Goal: Task Accomplishment & Management: Complete application form

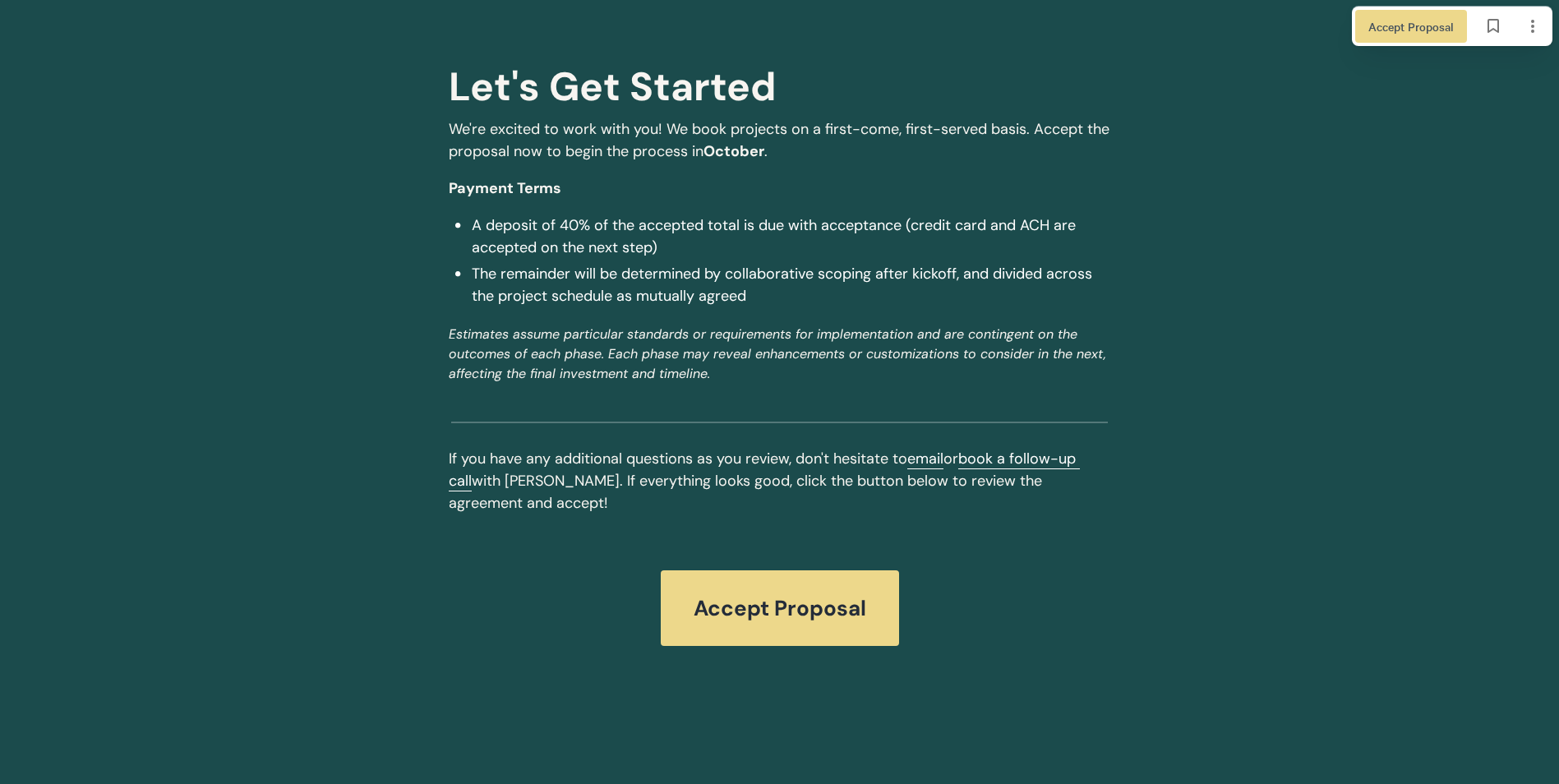
scroll to position [5187, 0]
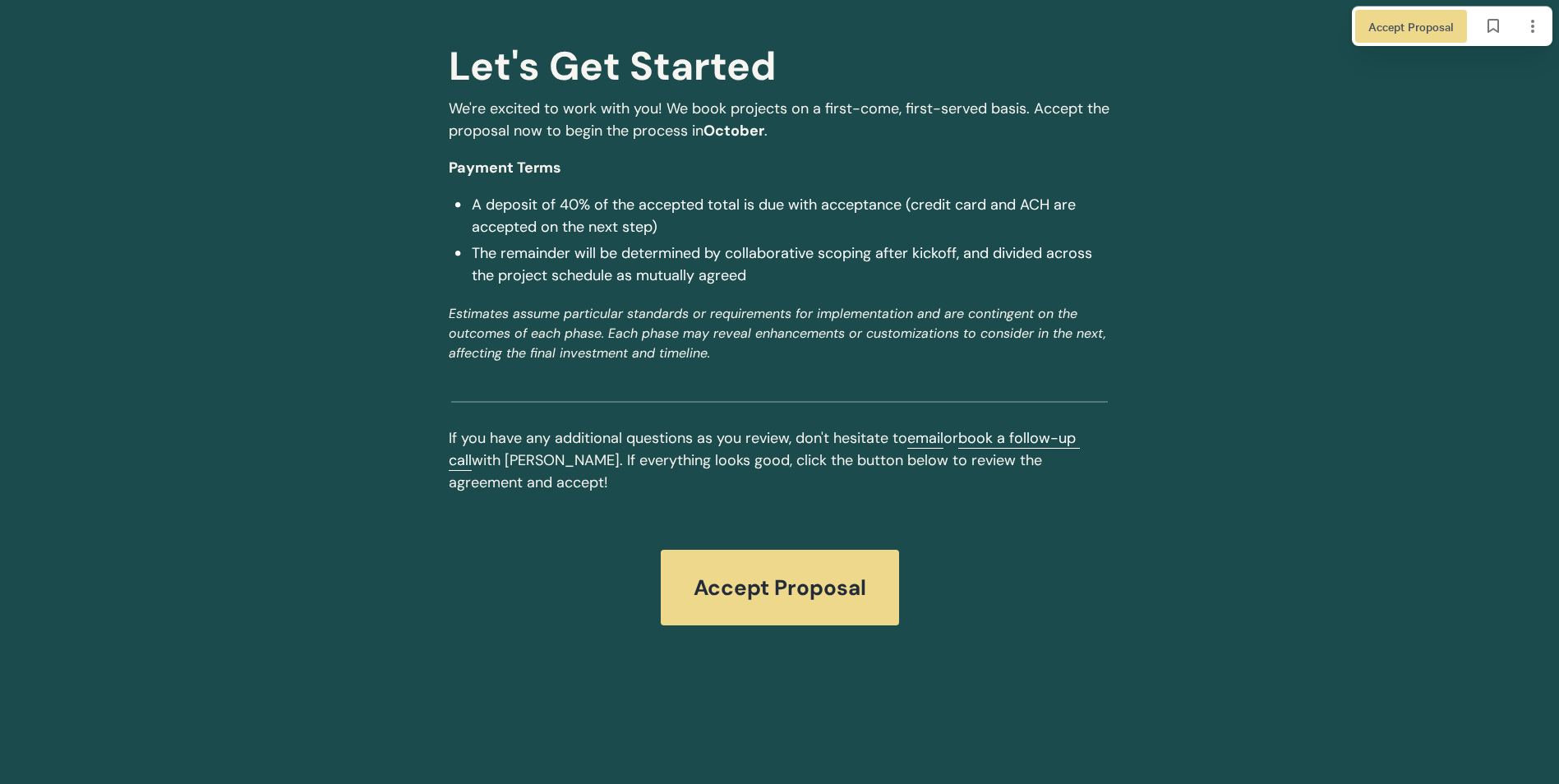
click at [800, 585] on span "Accept Proposal" at bounding box center [780, 587] width 173 height 27
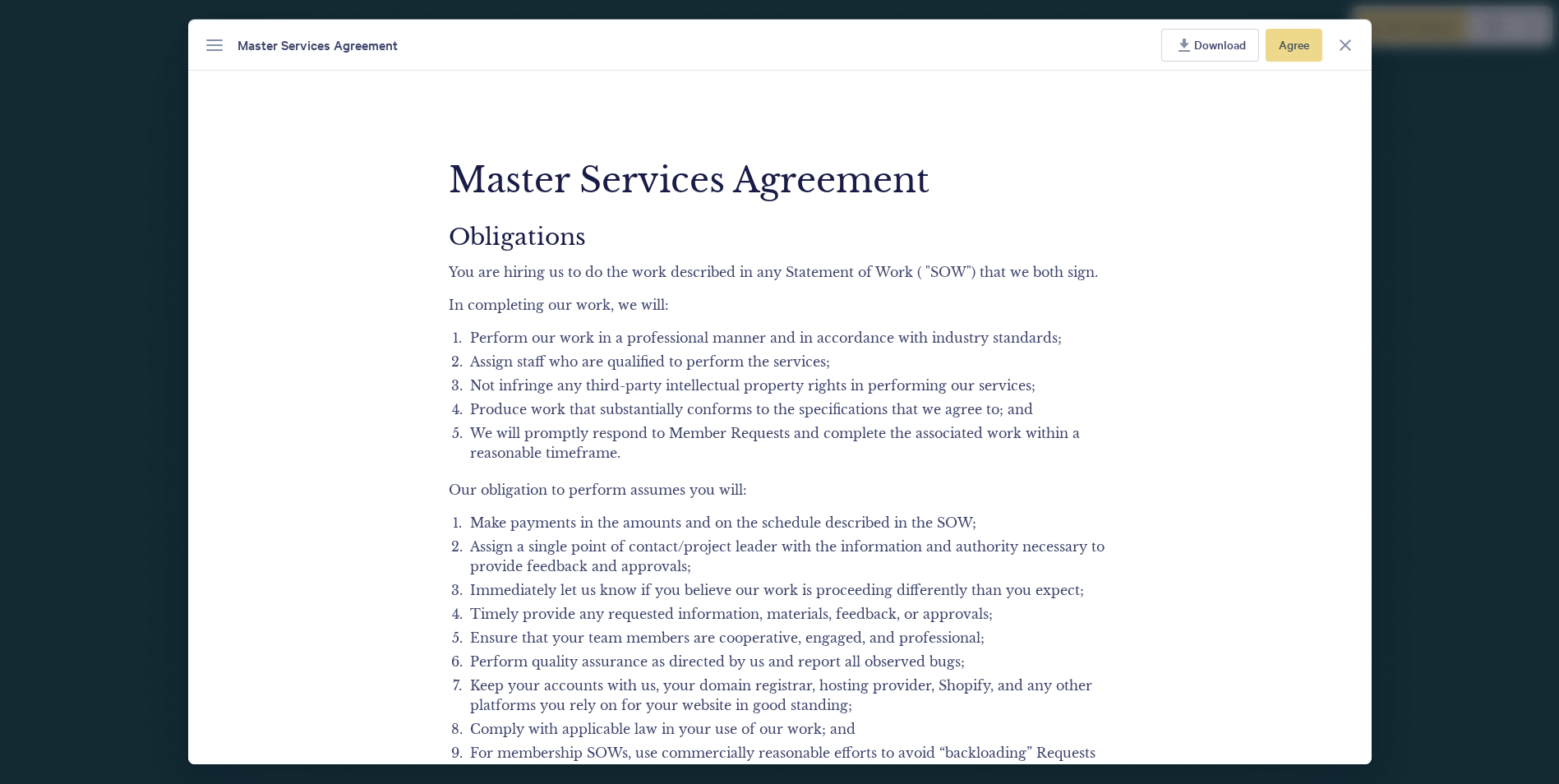
click at [1202, 42] on span "Download" at bounding box center [1220, 44] width 52 height 18
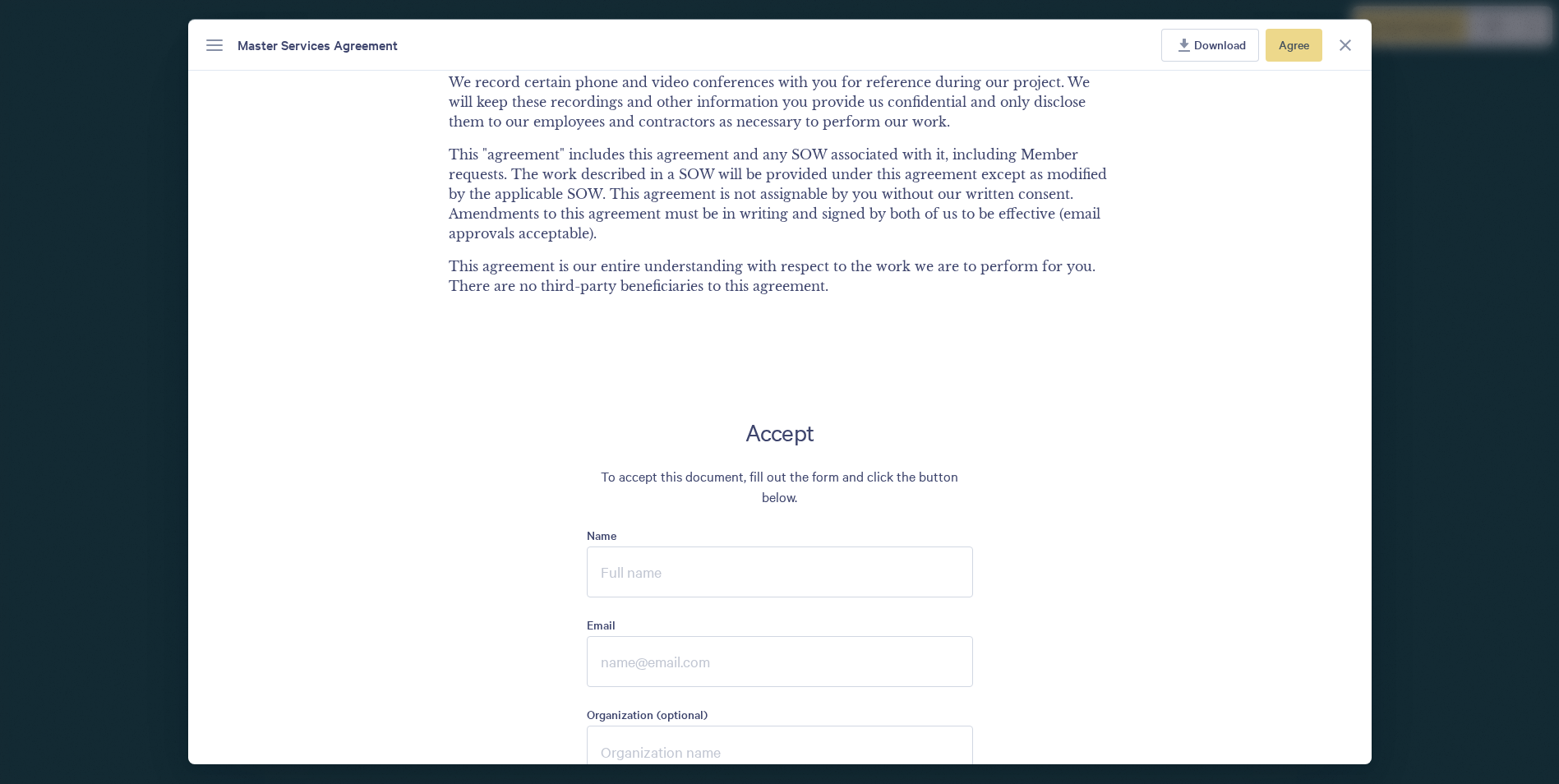
scroll to position [3533, 0]
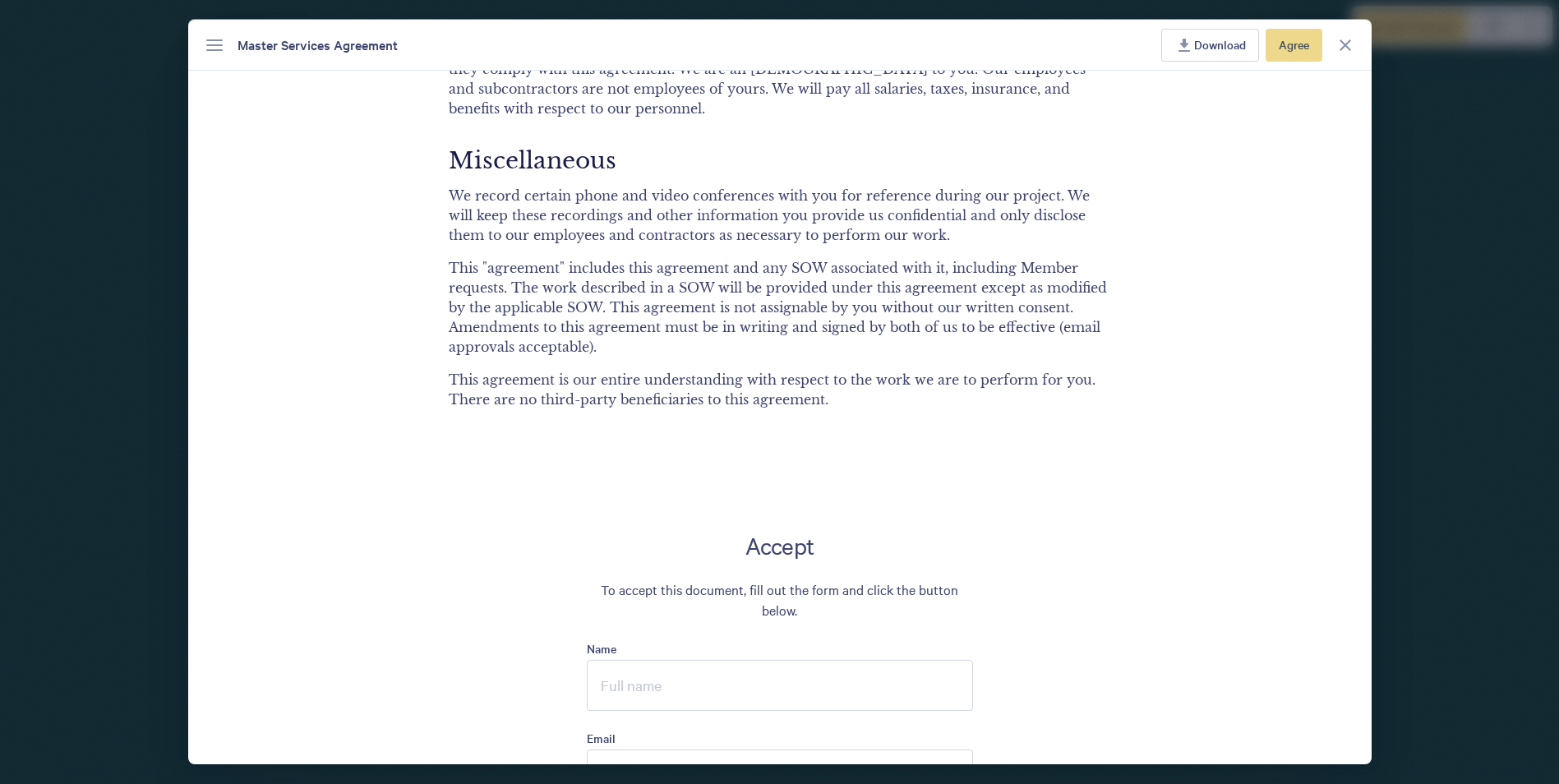
click at [1201, 41] on span "Download" at bounding box center [1220, 44] width 52 height 18
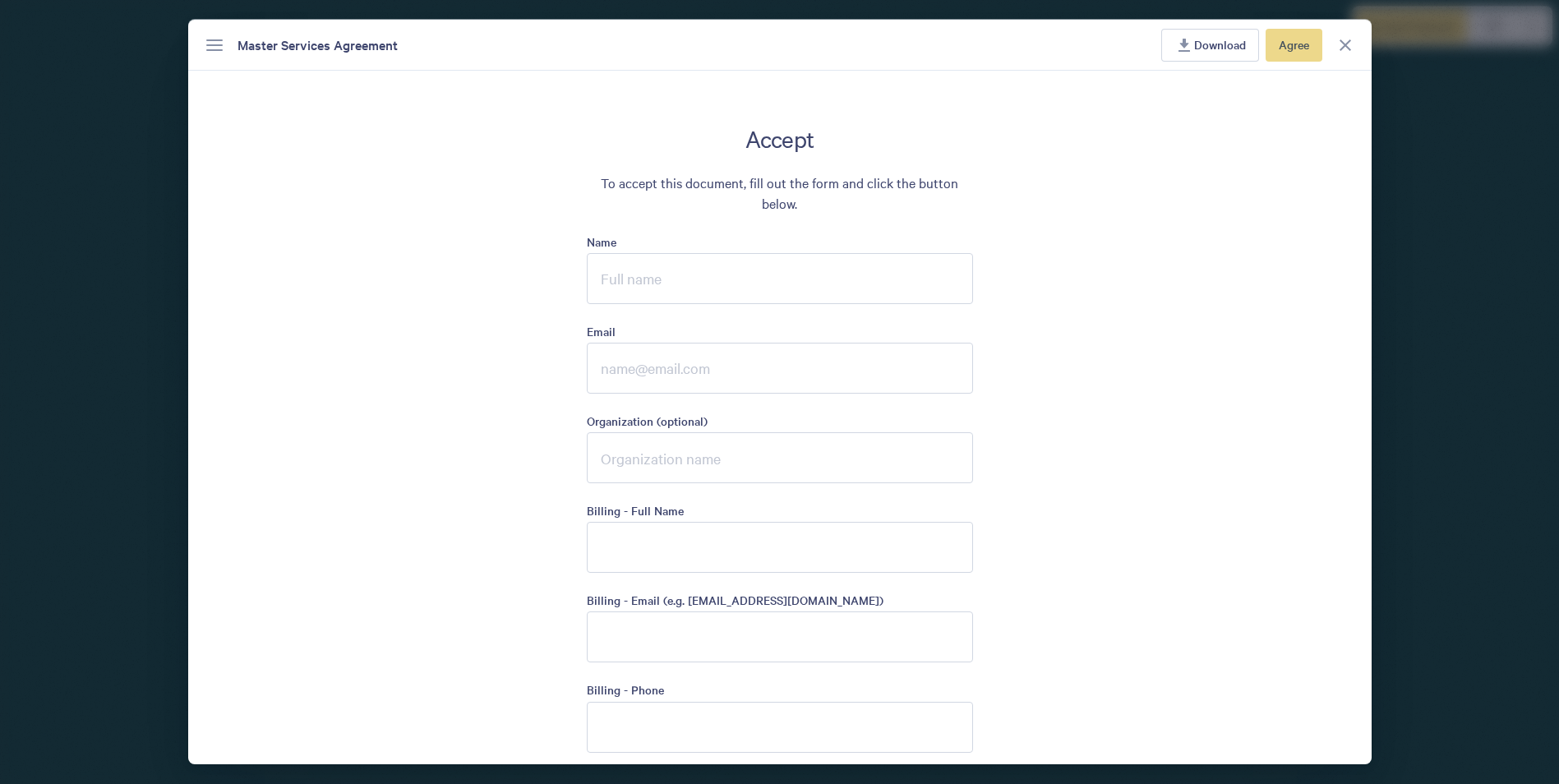
scroll to position [3945, 0]
click at [645, 268] on input "Name" at bounding box center [780, 275] width 386 height 51
type input "[PERSON_NAME]"
click at [602, 360] on input "Email" at bounding box center [780, 364] width 386 height 51
type input "jeanne@usdermpartners.com"
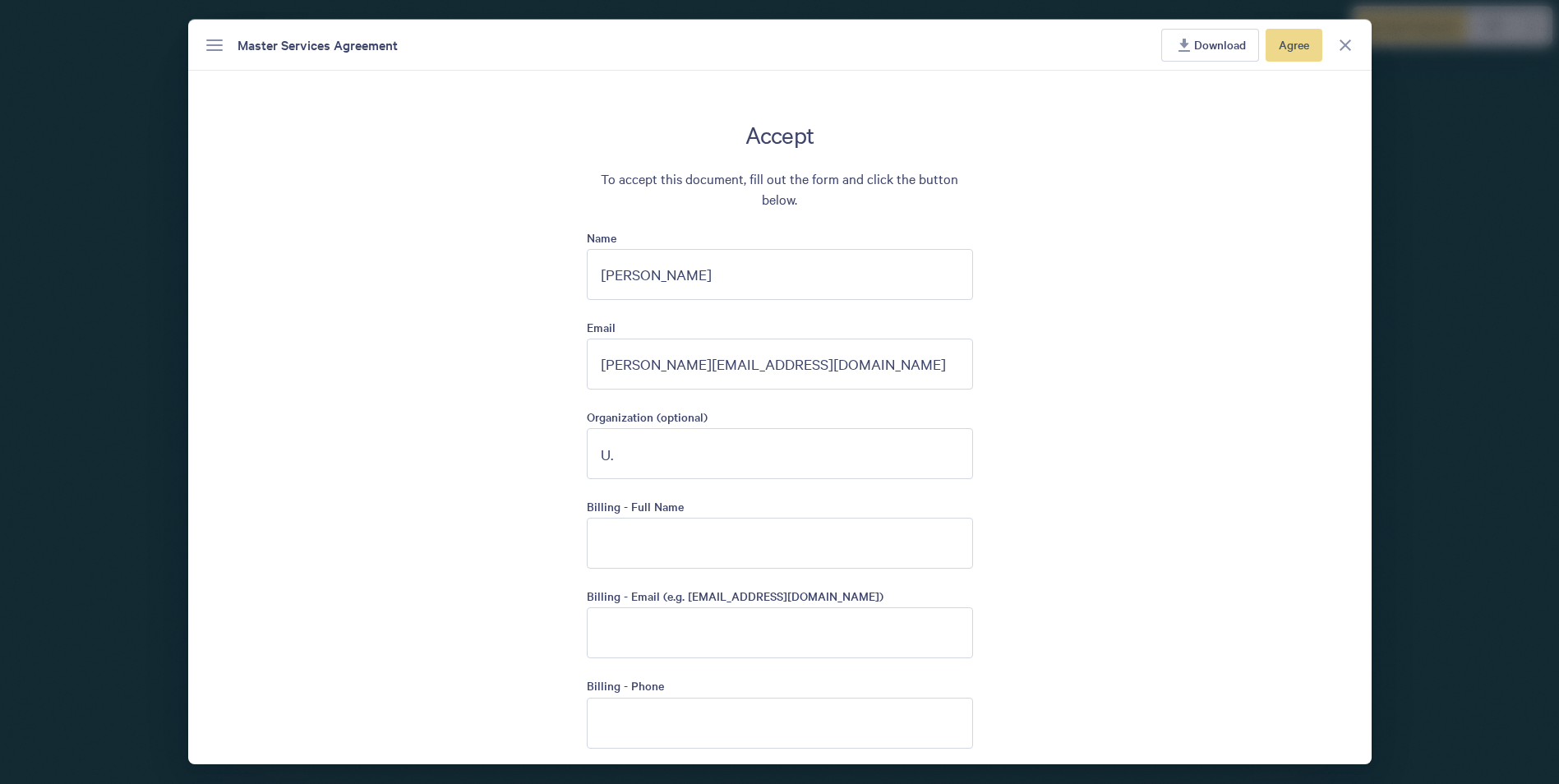
type input "U"
type input "Oliver Street Dermatology LLC"
type input "U.S. Dermatology Partners"
click at [602, 621] on input "Billing - Email (e.g. accounting@yourdomain.com)" at bounding box center [780, 633] width 386 height 51
paste input "usdermpartners_invoicecapture@concursolutions.com"
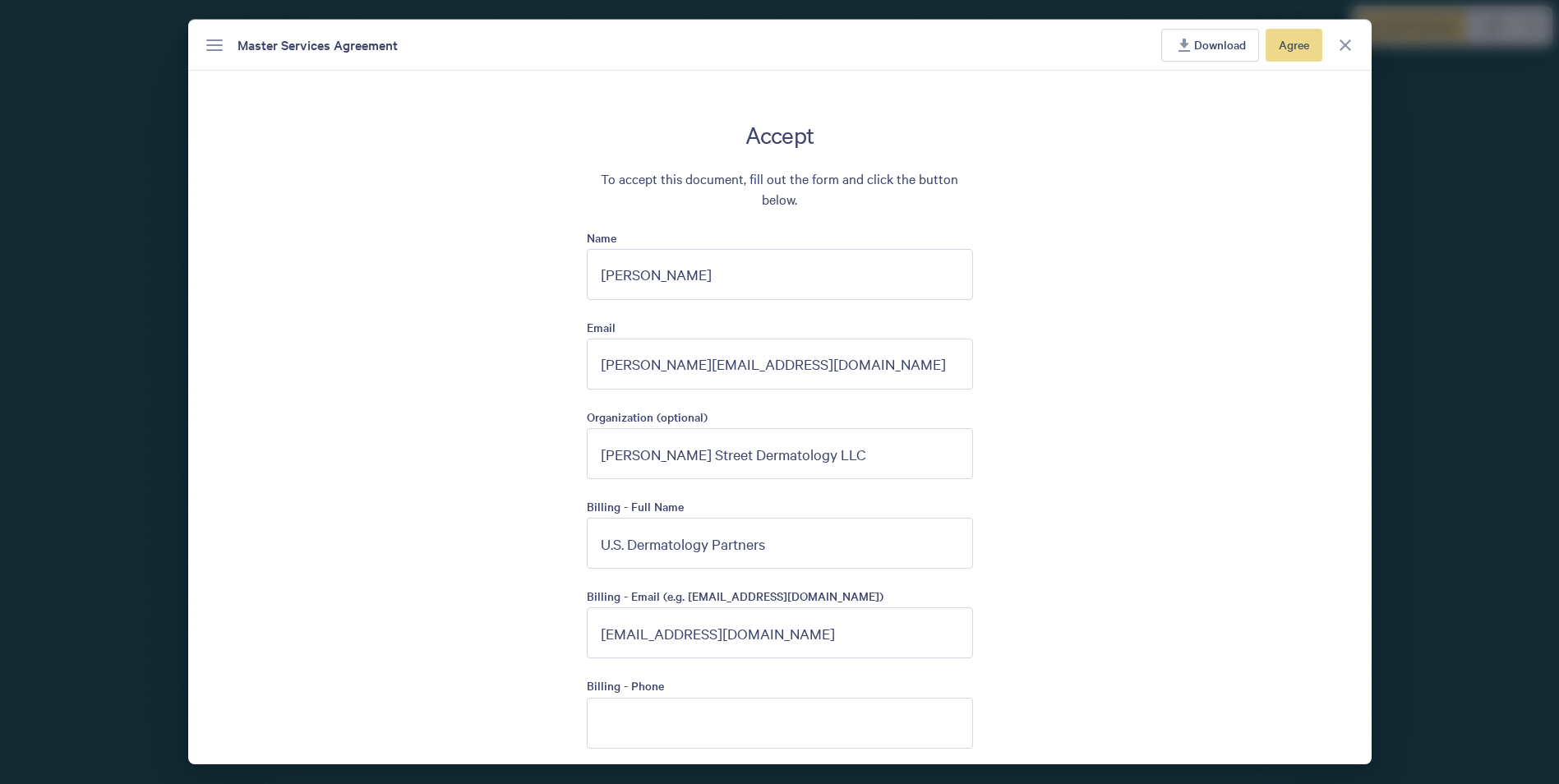
type input "usdermpartners_invoicecapture@concursolutions.com"
click at [667, 719] on input "Billing - Phone" at bounding box center [780, 723] width 386 height 51
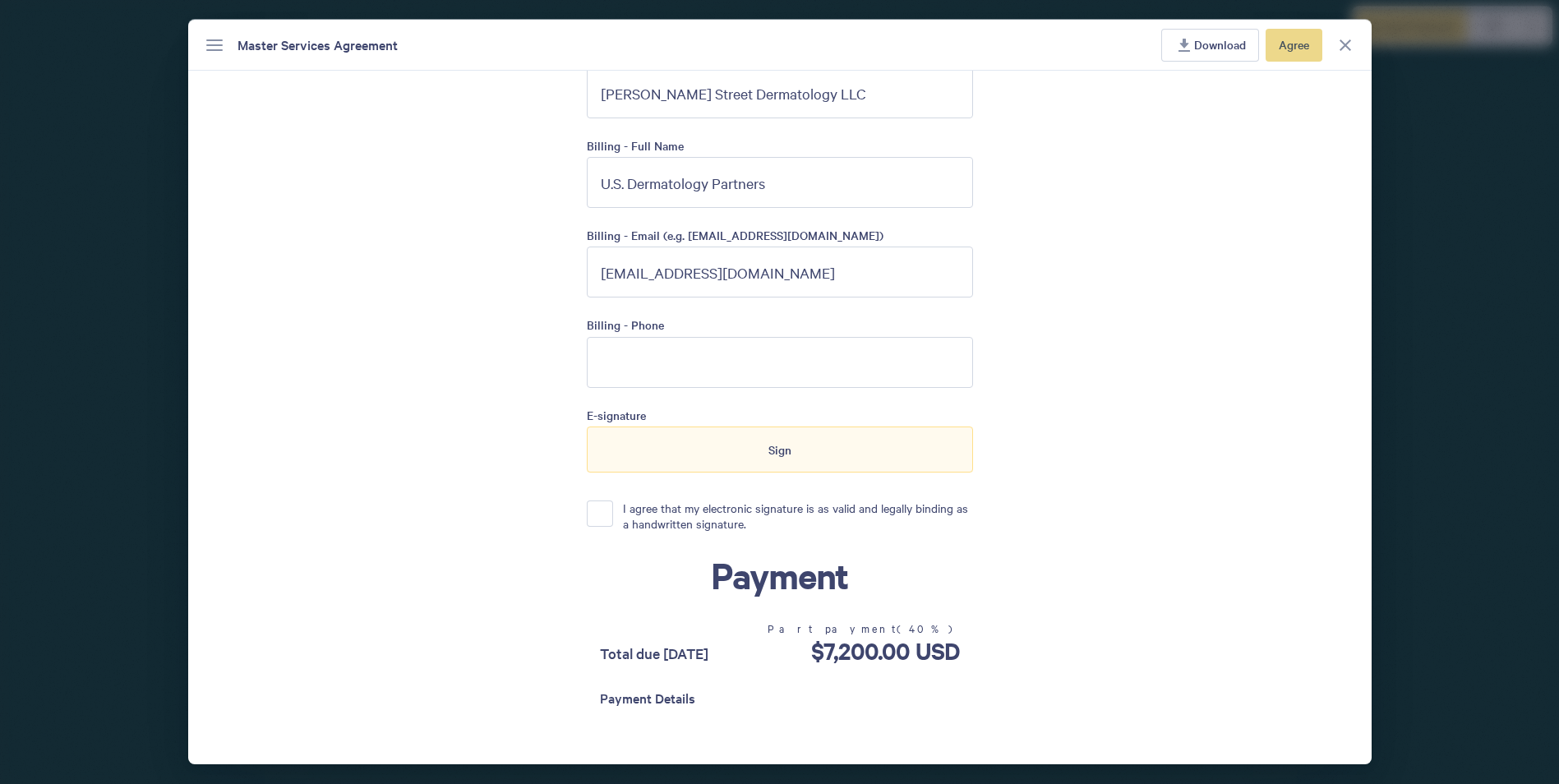
scroll to position [4355, 0]
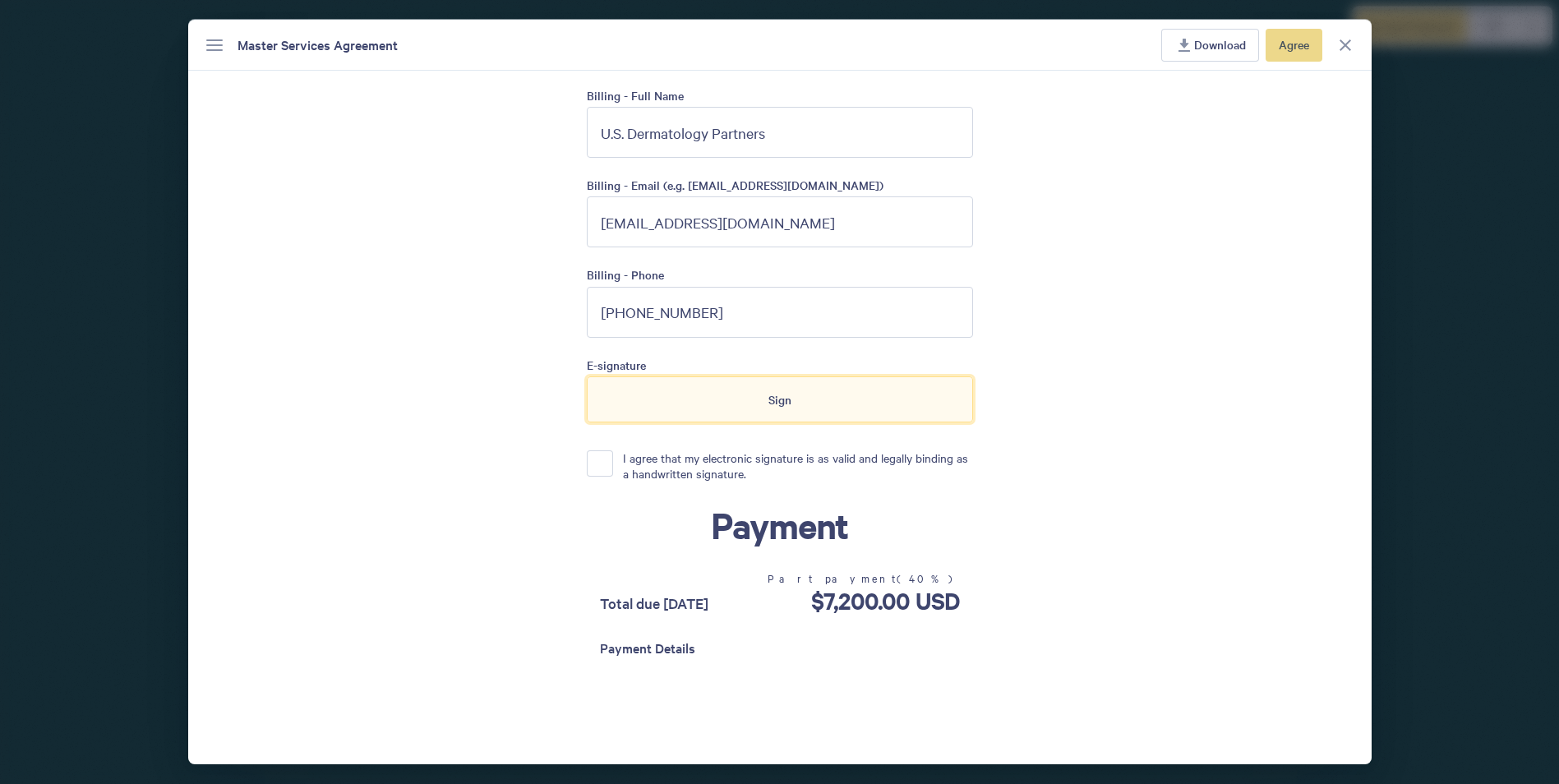
type input "214-202-3842"
click at [770, 406] on div "Sign" at bounding box center [780, 399] width 386 height 46
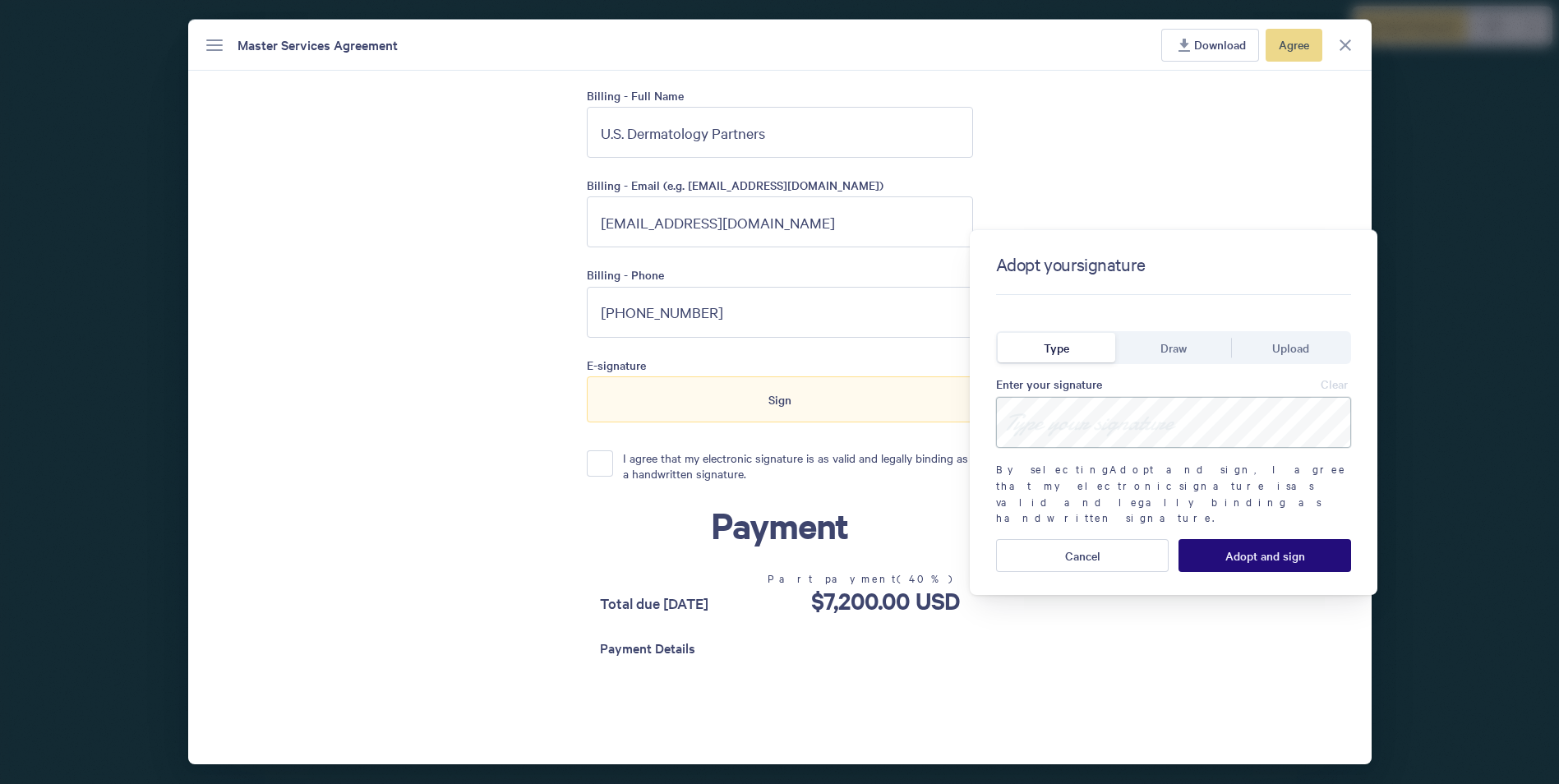
click at [1054, 442] on input at bounding box center [1174, 423] width 355 height 51
type input "[PERSON_NAME]"
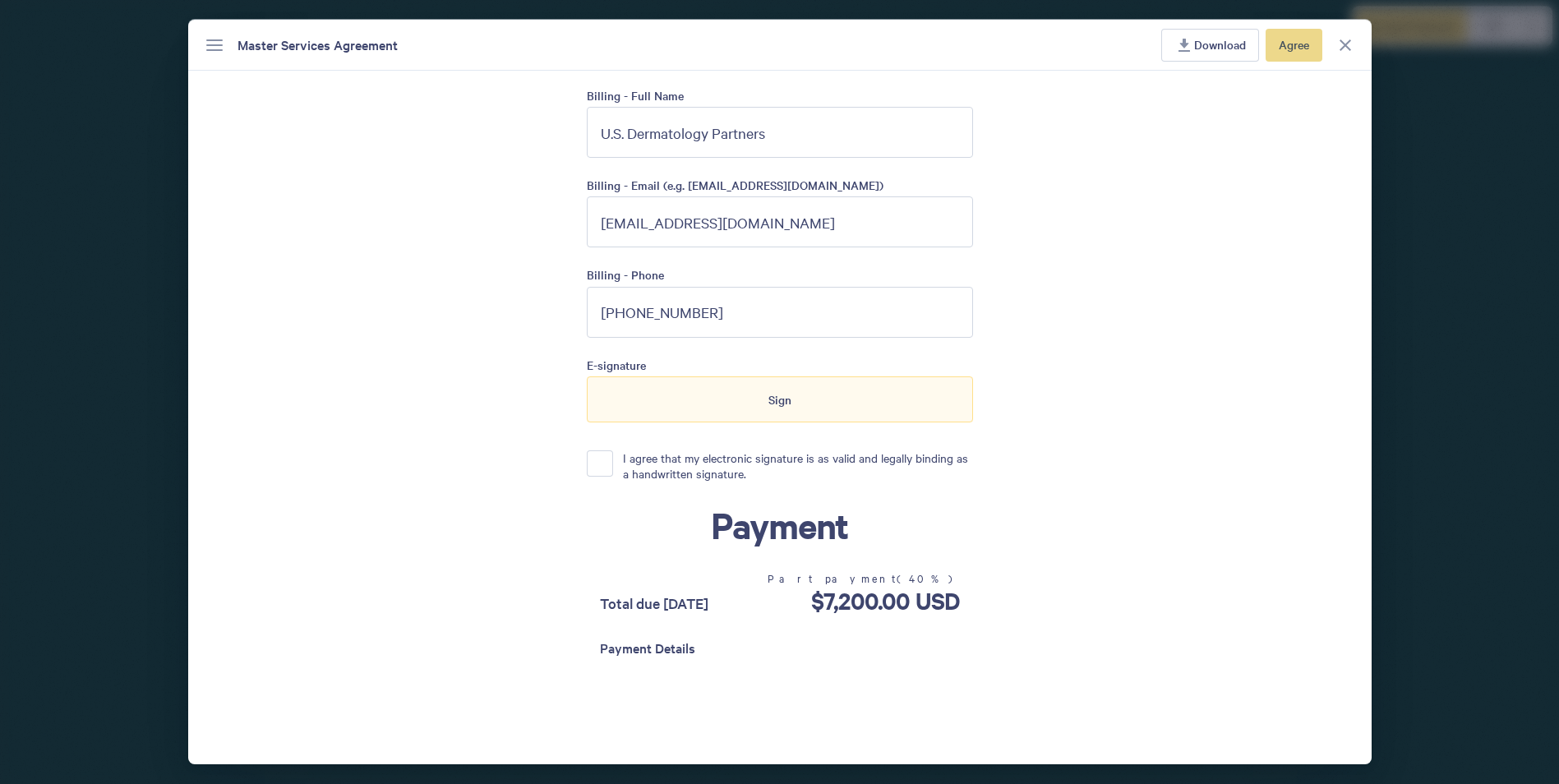
click at [596, 465] on button "I agree that my electronic signature is as valid and legally binding as a handw…" at bounding box center [600, 464] width 27 height 27
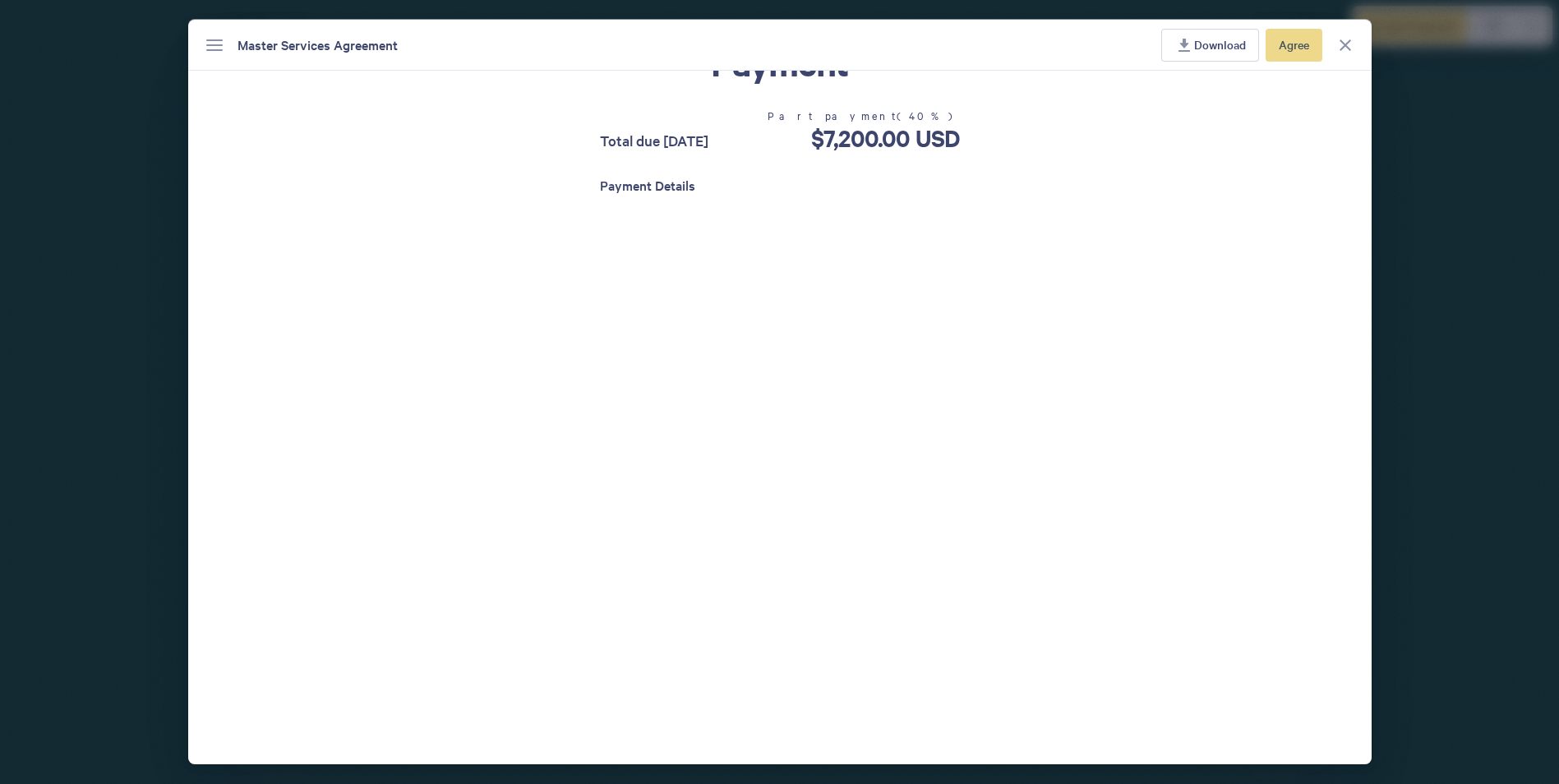
scroll to position [4995, 0]
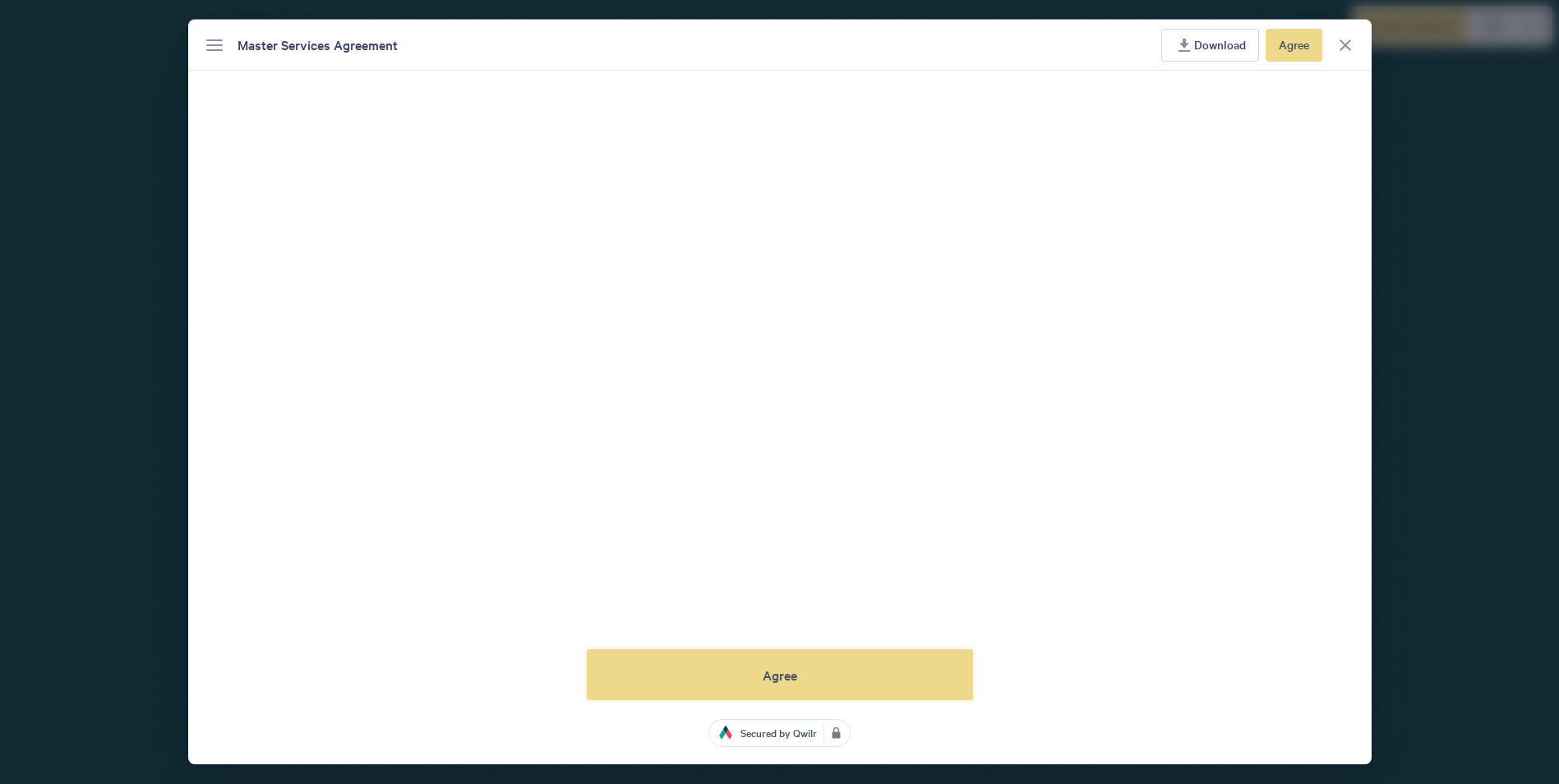
click at [823, 672] on button "Agree" at bounding box center [780, 675] width 386 height 51
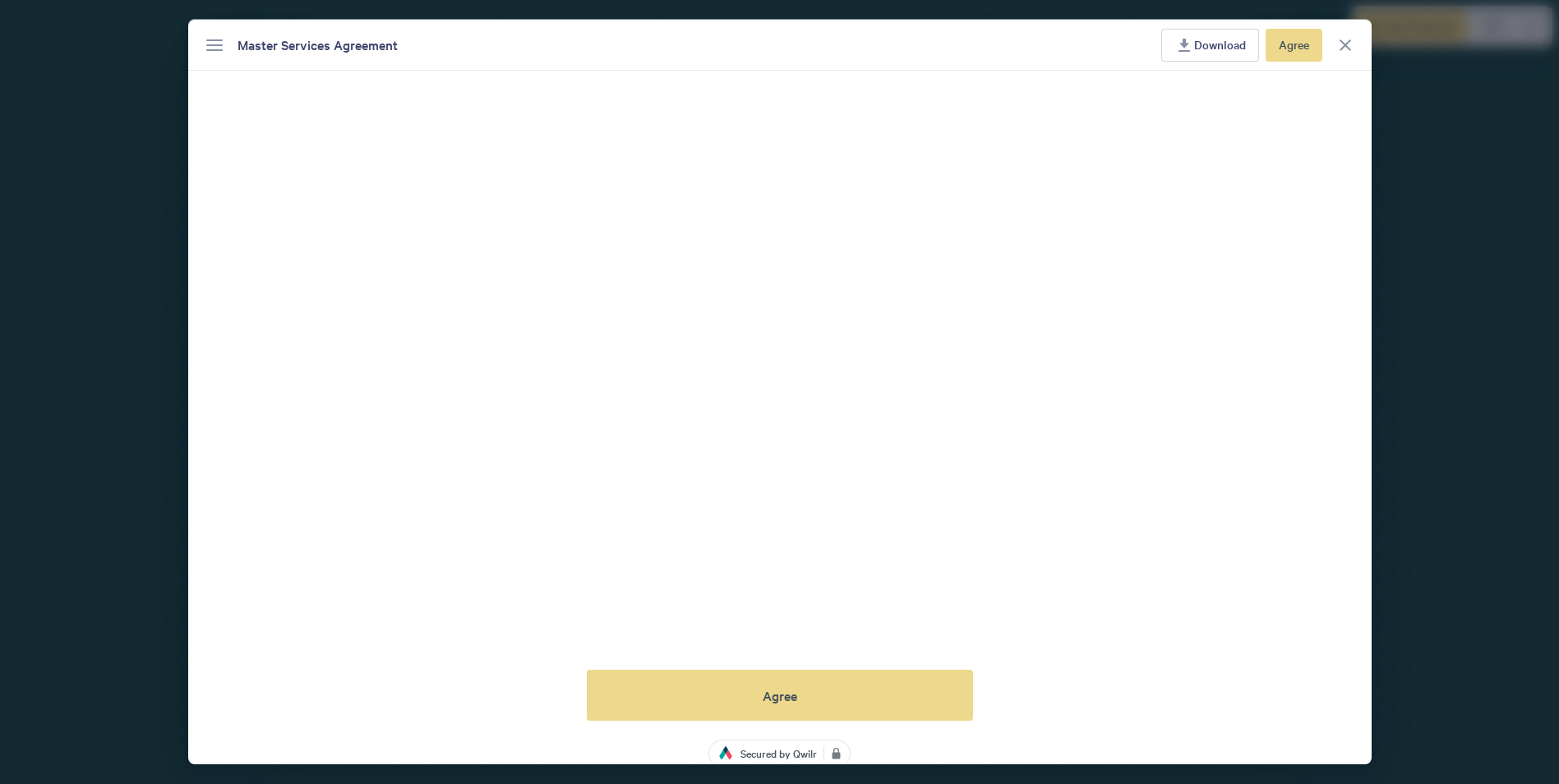
scroll to position [4996, 0]
click at [834, 694] on button "Agree" at bounding box center [780, 695] width 386 height 51
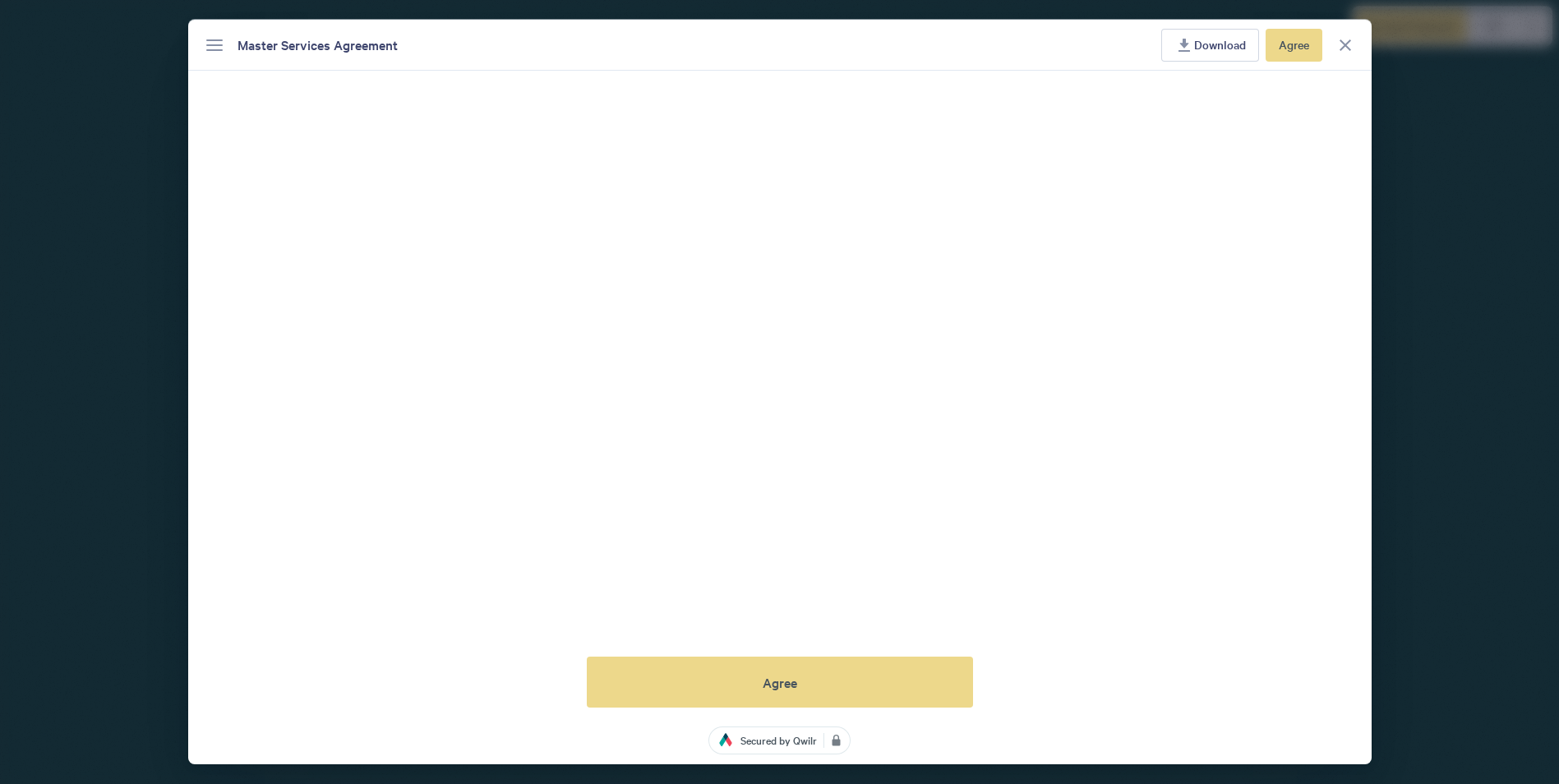
scroll to position [5015, 0]
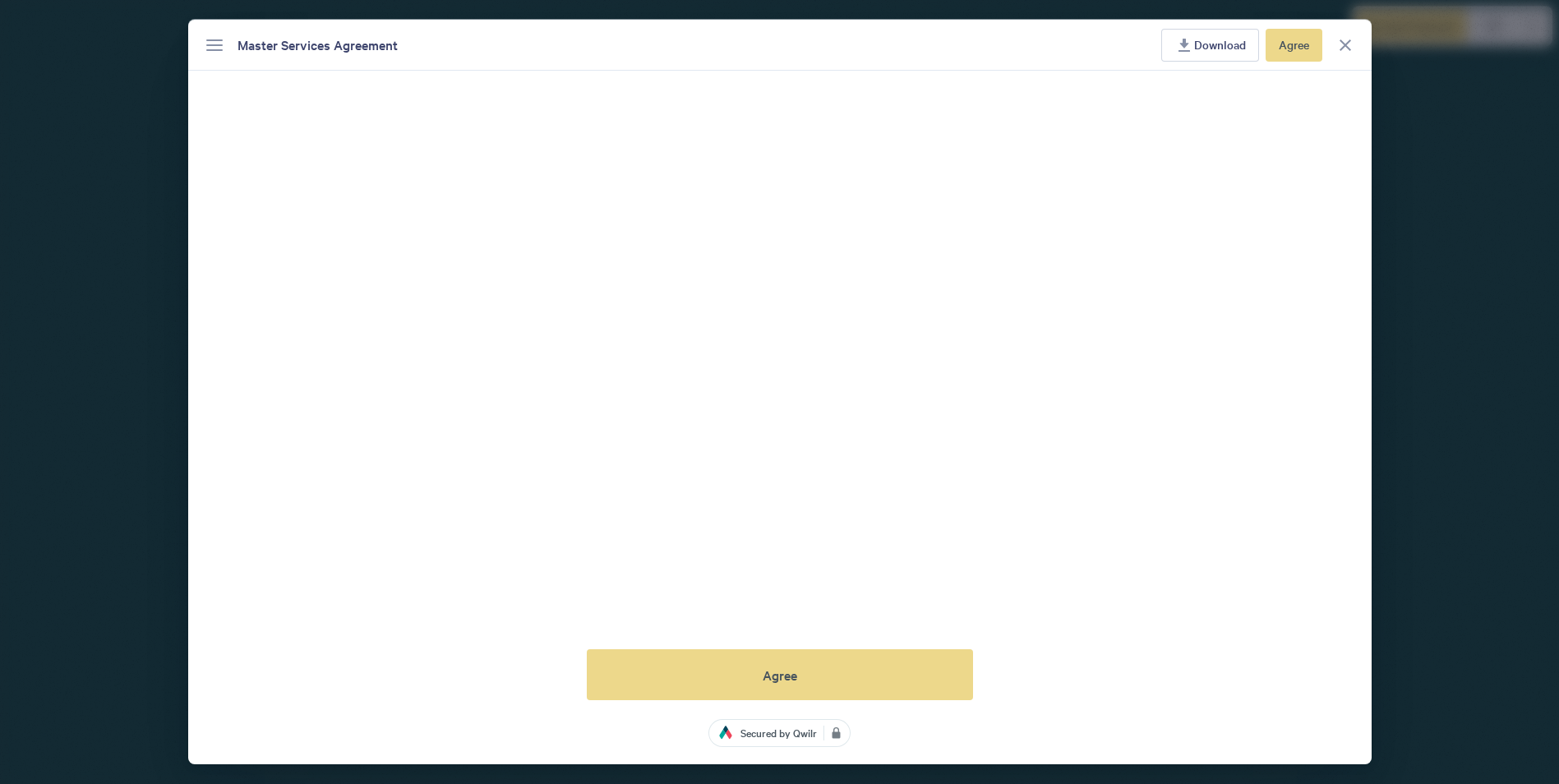
click at [1215, 42] on span "Download" at bounding box center [1220, 44] width 52 height 18
click at [1299, 46] on span "Agree" at bounding box center [1294, 44] width 30 height 18
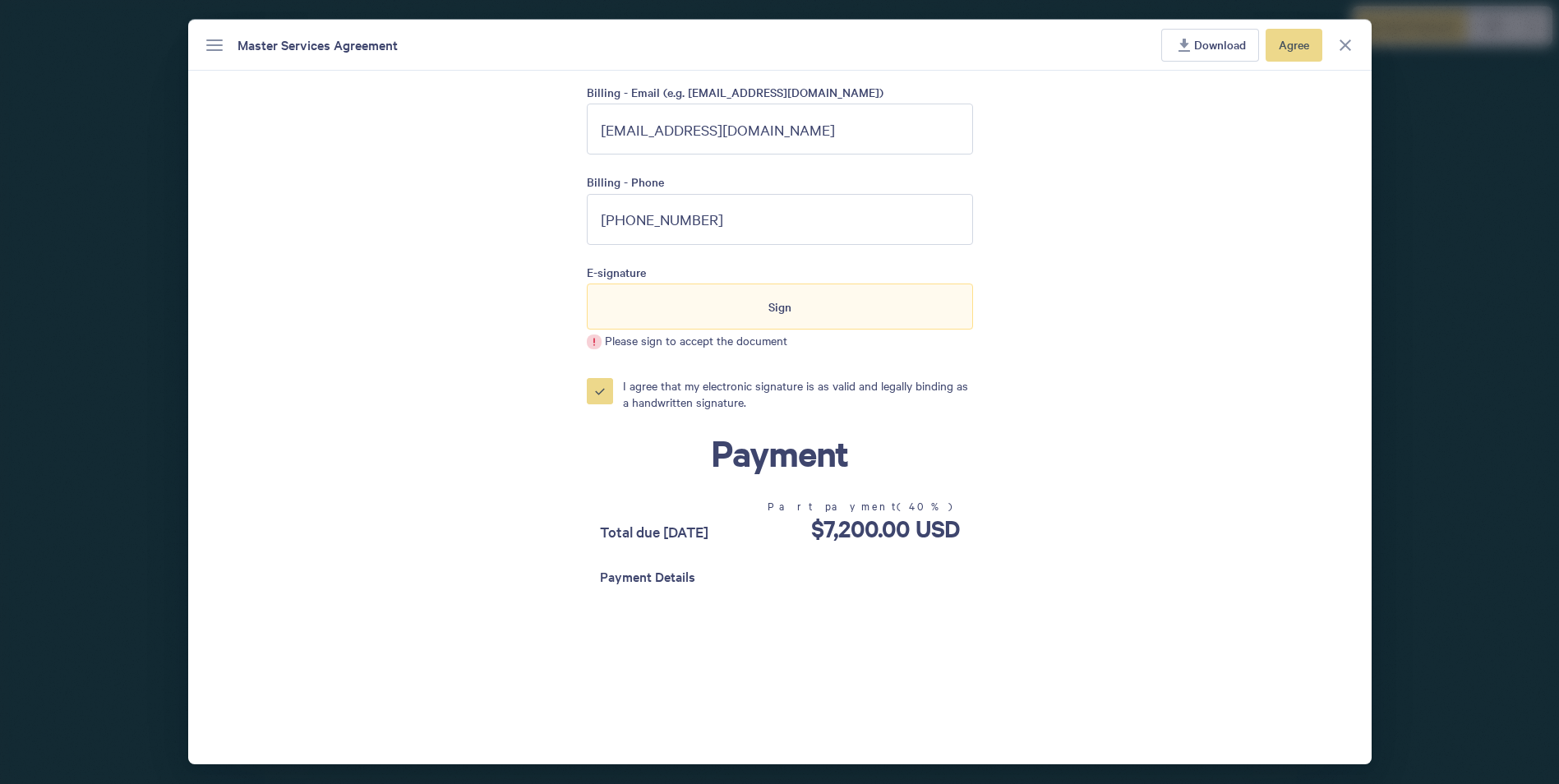
scroll to position [4321, 0]
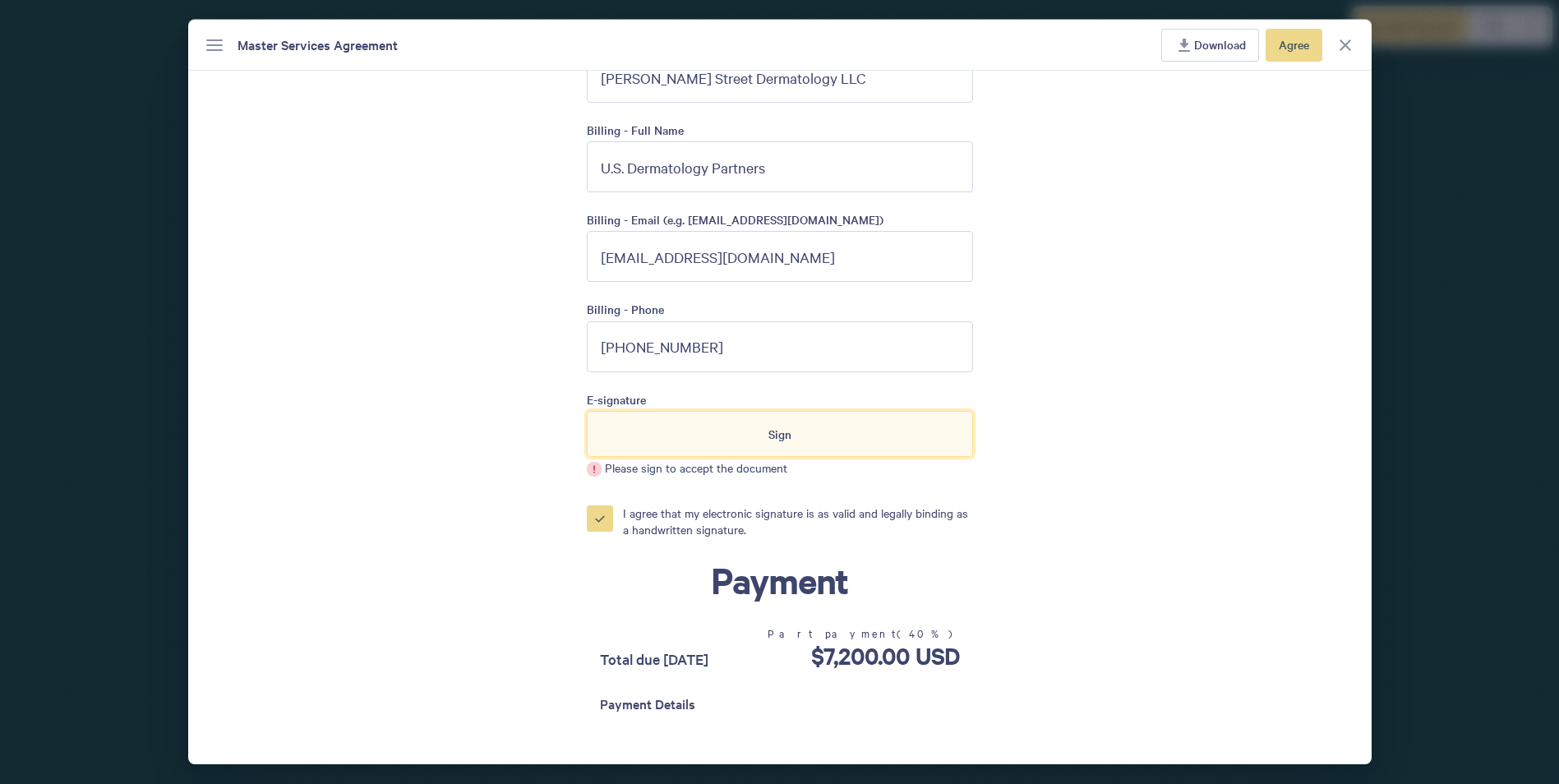
click at [768, 439] on span "Sign" at bounding box center [780, 433] width 23 height 18
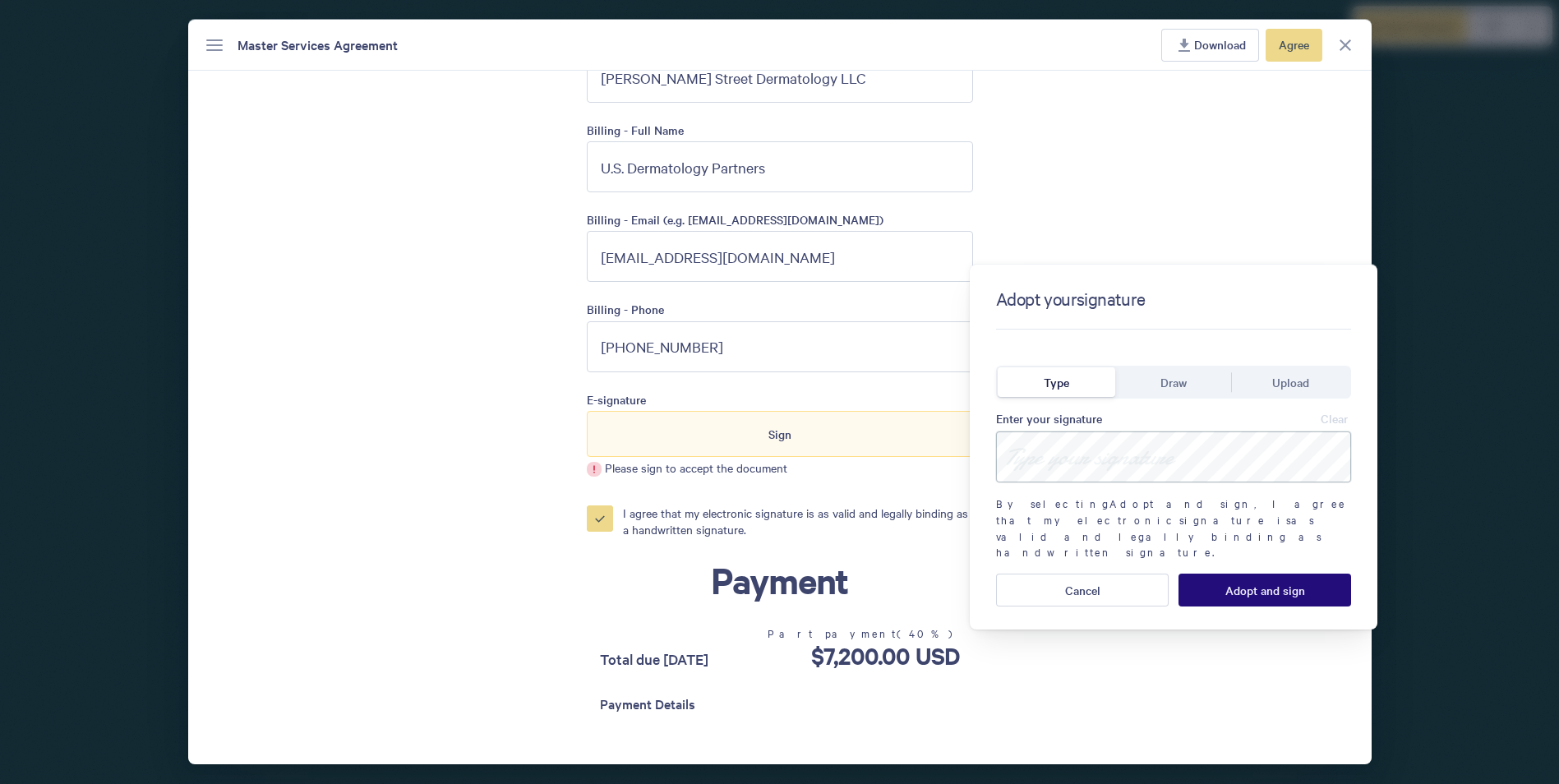
click at [1040, 460] on input at bounding box center [1174, 457] width 355 height 51
type input "j"
type input "[PERSON_NAME]"
click at [1249, 583] on span "Adopt and sign" at bounding box center [1265, 590] width 80 height 13
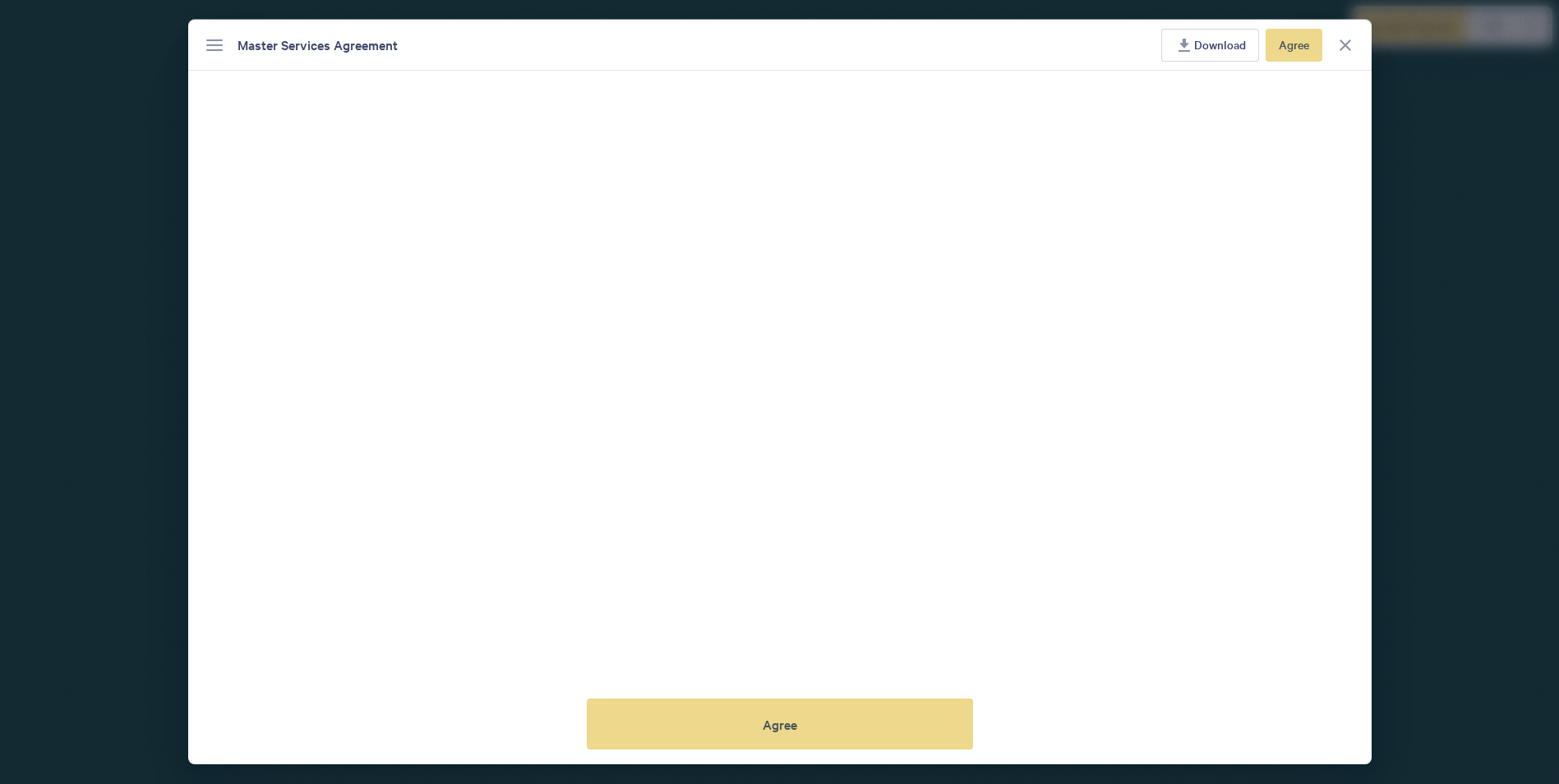
scroll to position [5079, 0]
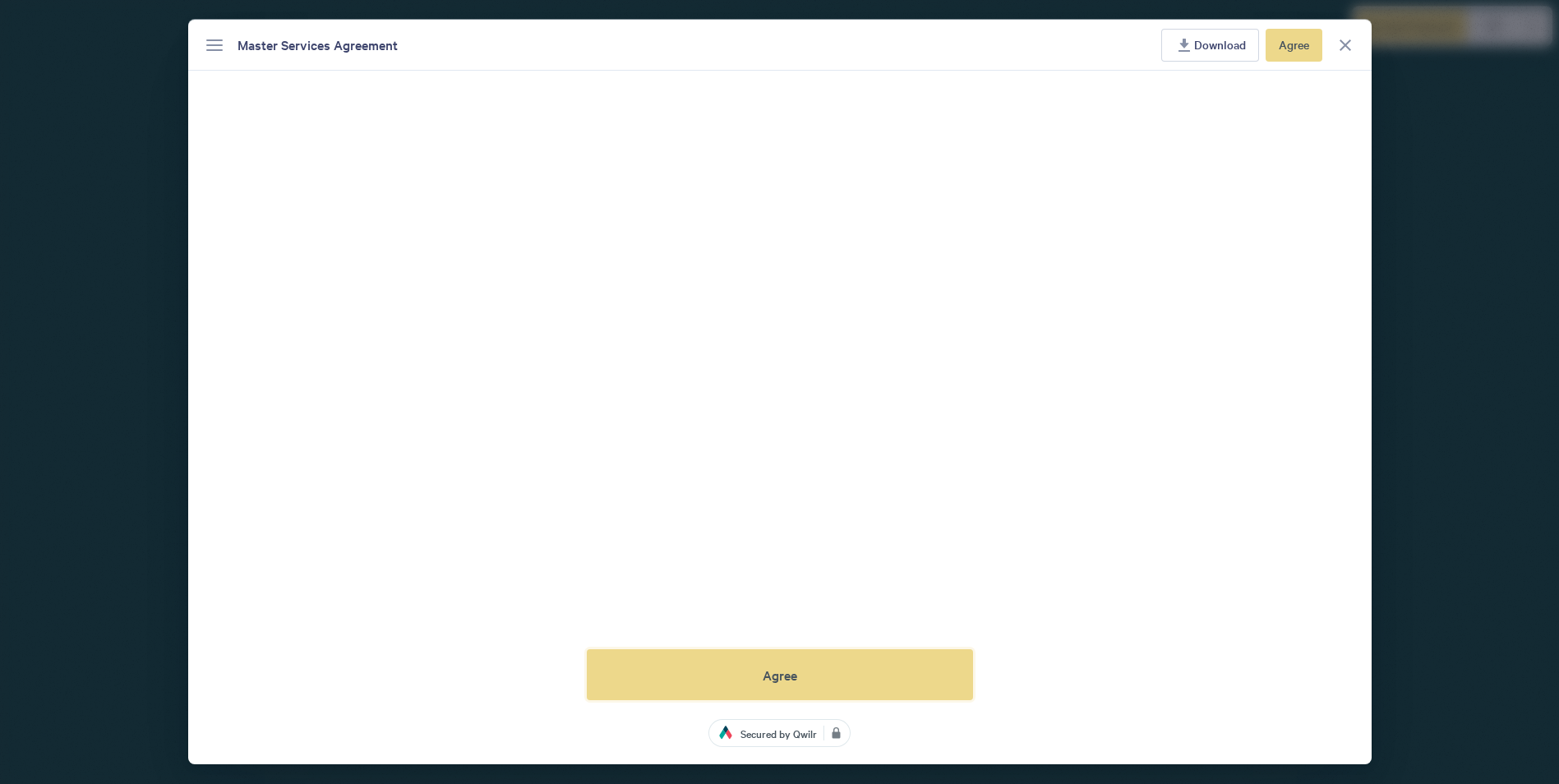
click at [843, 676] on button "Agree" at bounding box center [780, 675] width 386 height 51
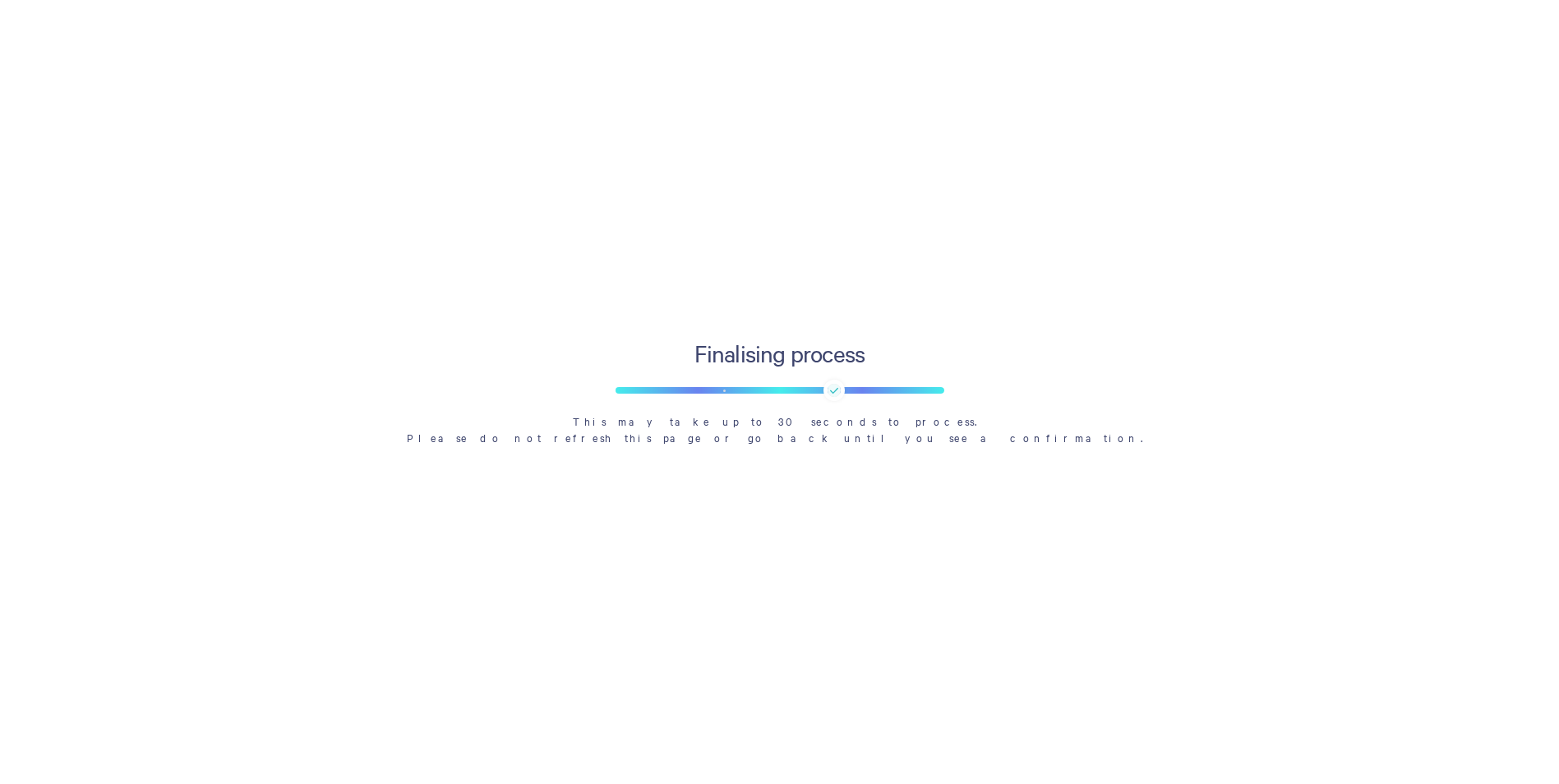
scroll to position [3706, 0]
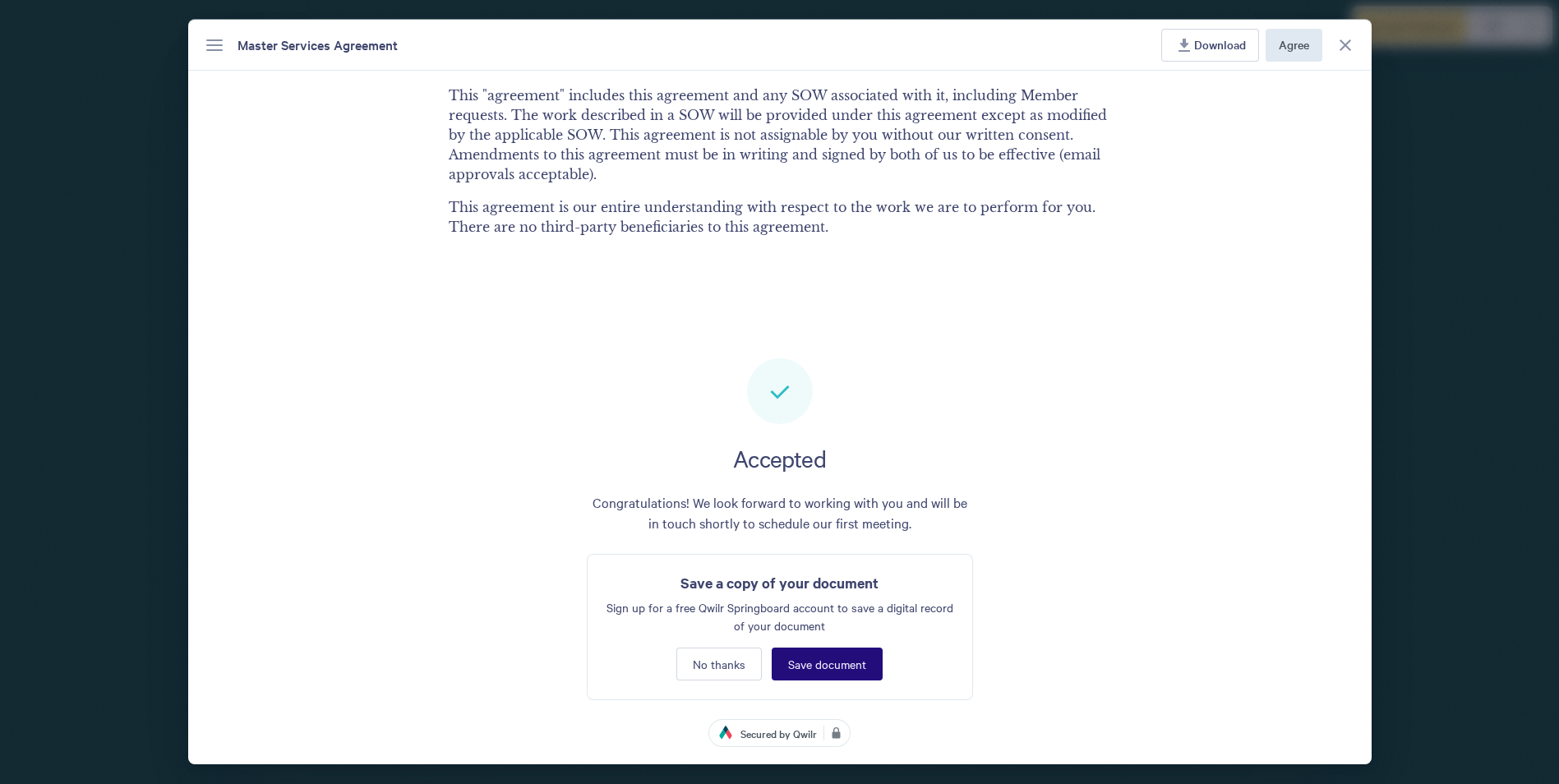
click at [837, 665] on span "Save document" at bounding box center [827, 664] width 78 height 13
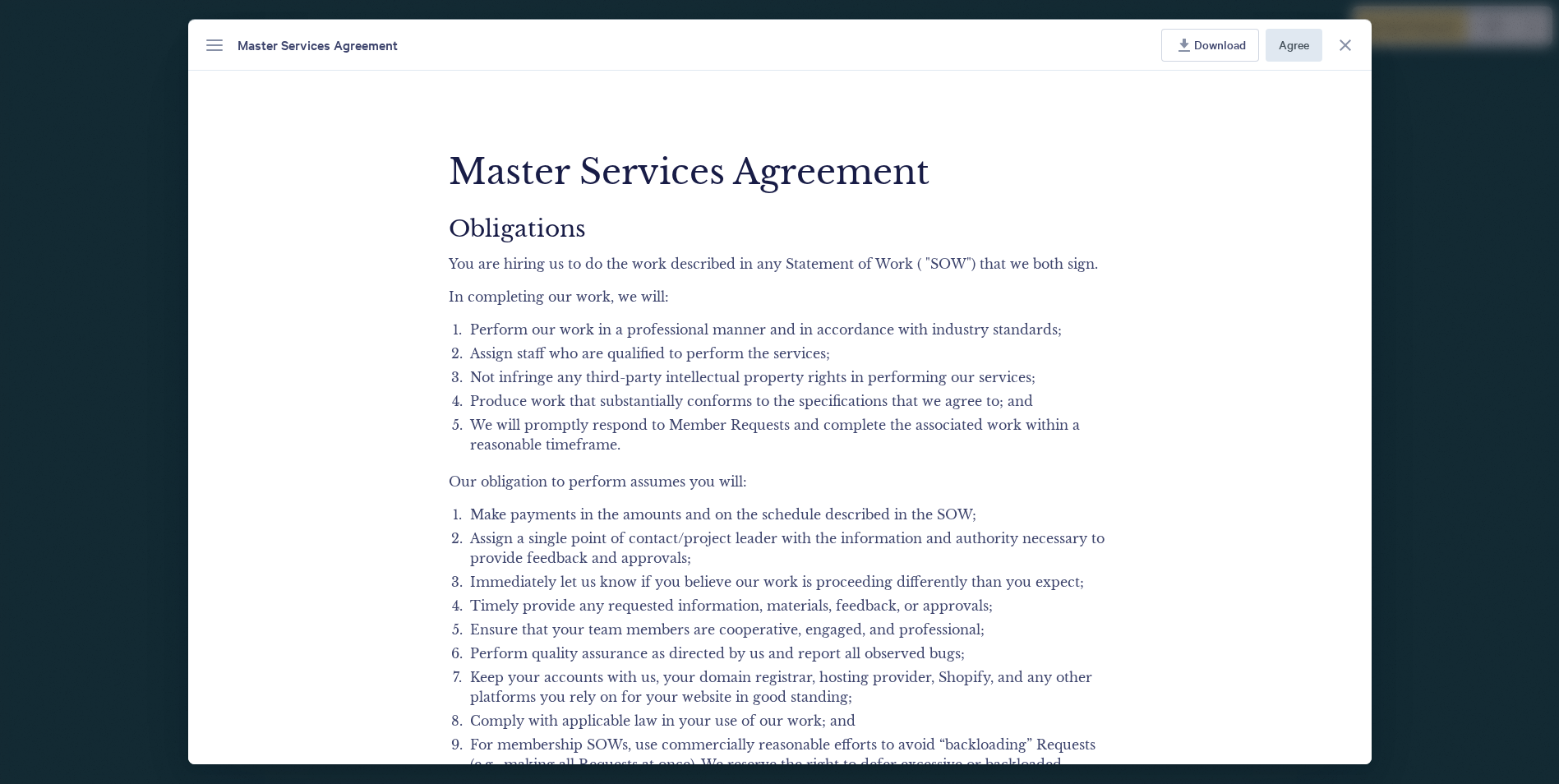
scroll to position [0, 0]
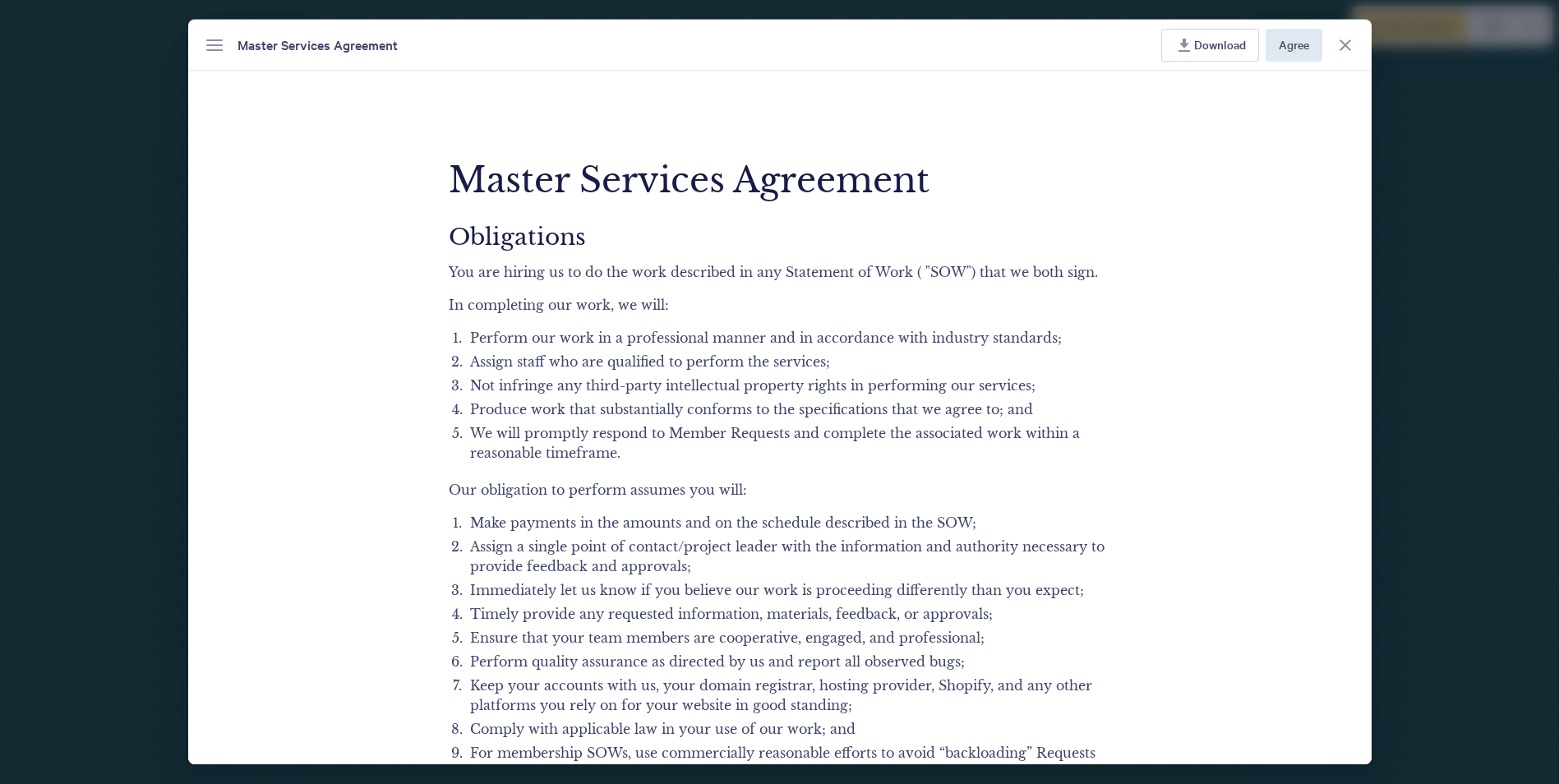
click at [1346, 40] on icon "Close agreement" at bounding box center [1346, 45] width 20 height 20
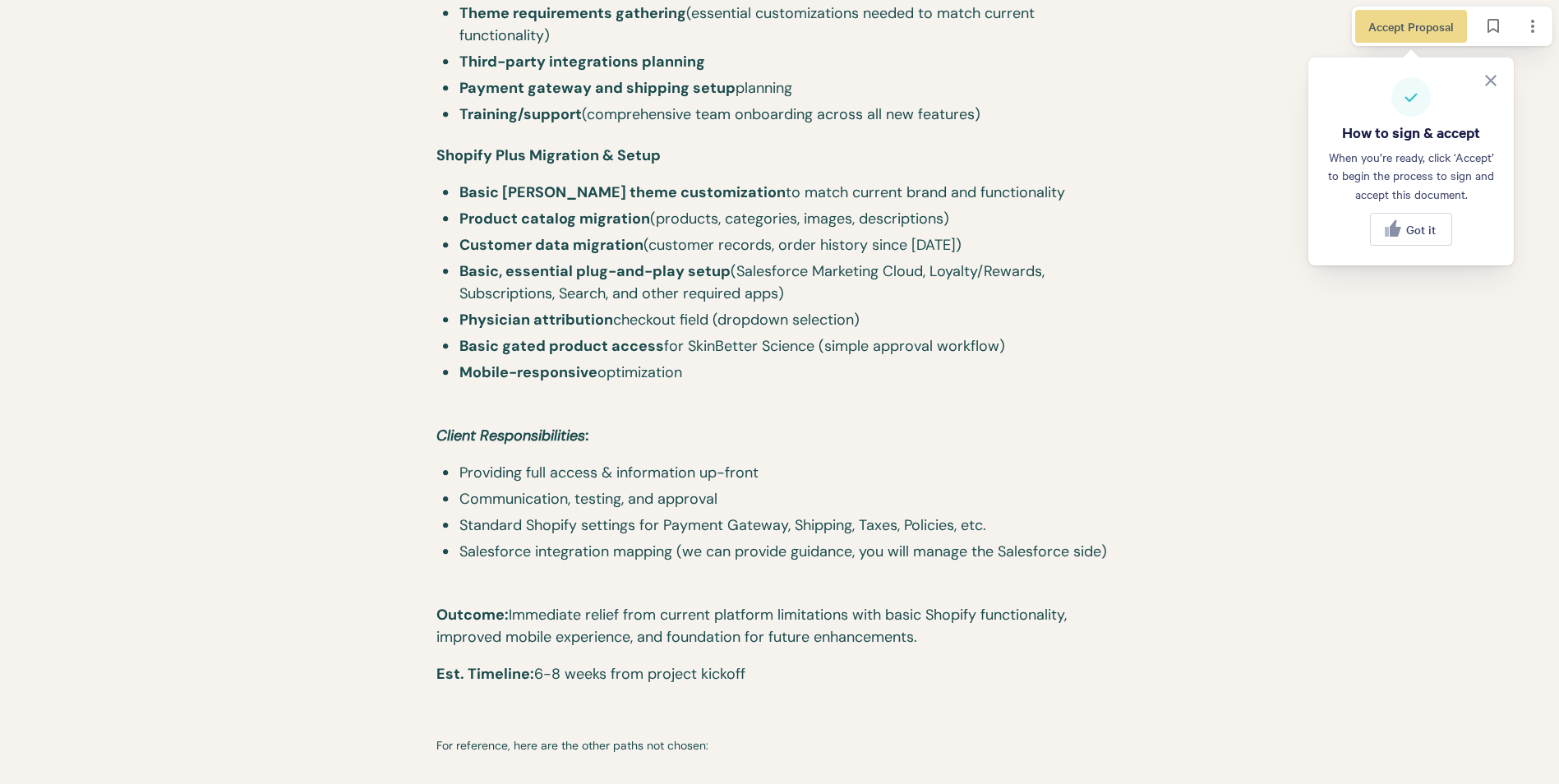
scroll to position [3698, 0]
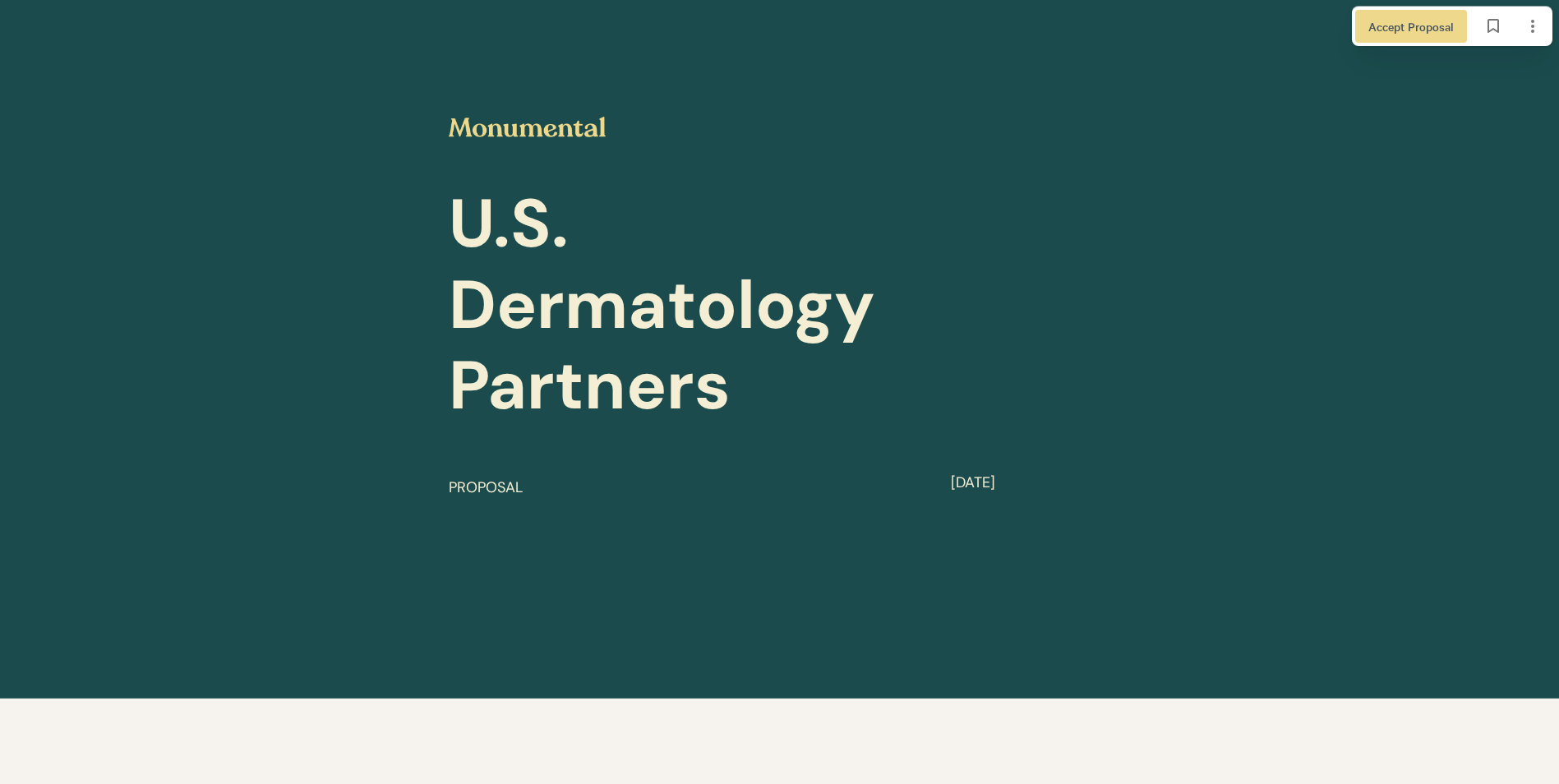
scroll to position [4703, 0]
